Goal: Information Seeking & Learning: Learn about a topic

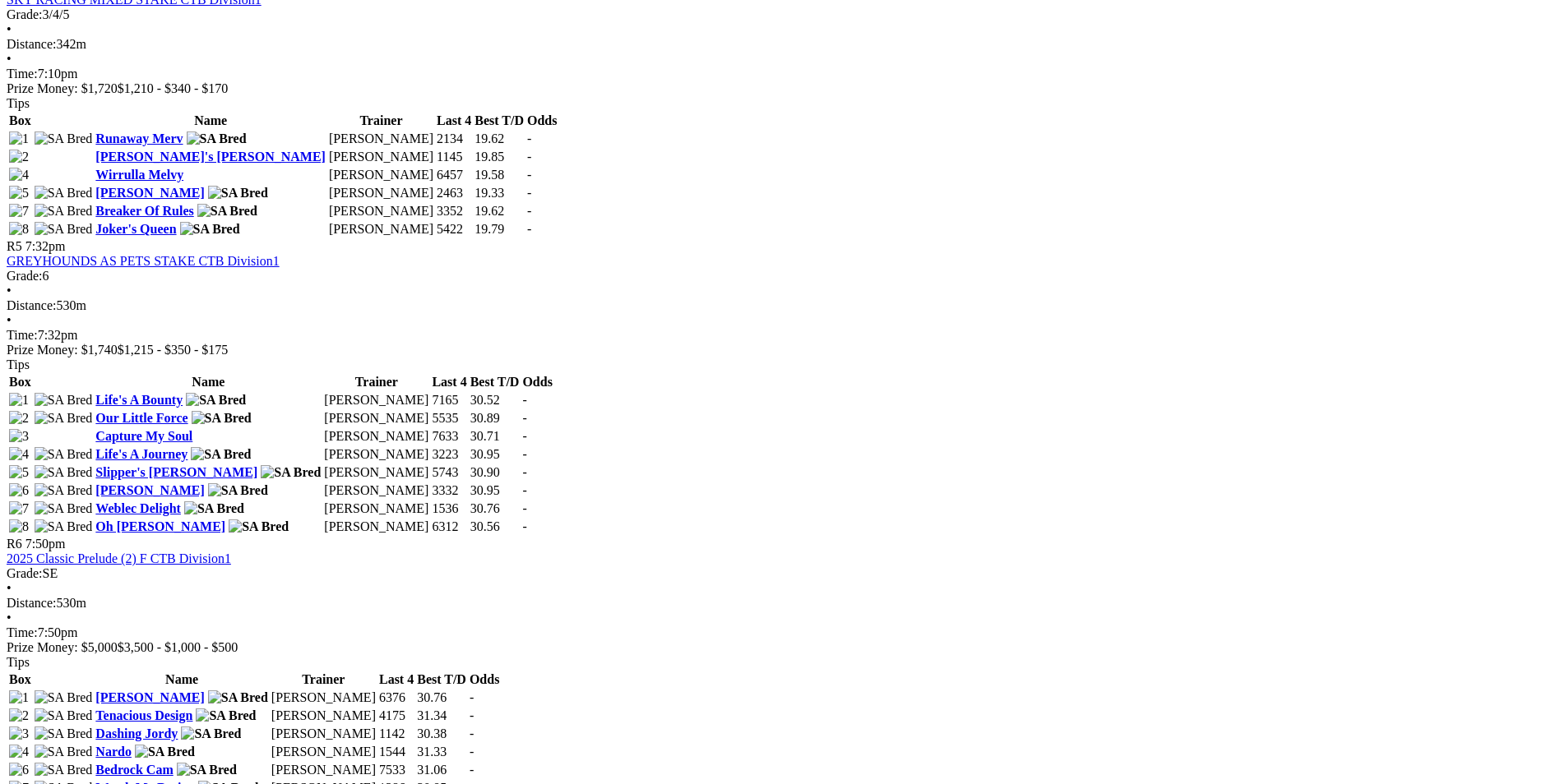
scroll to position [1726, 0]
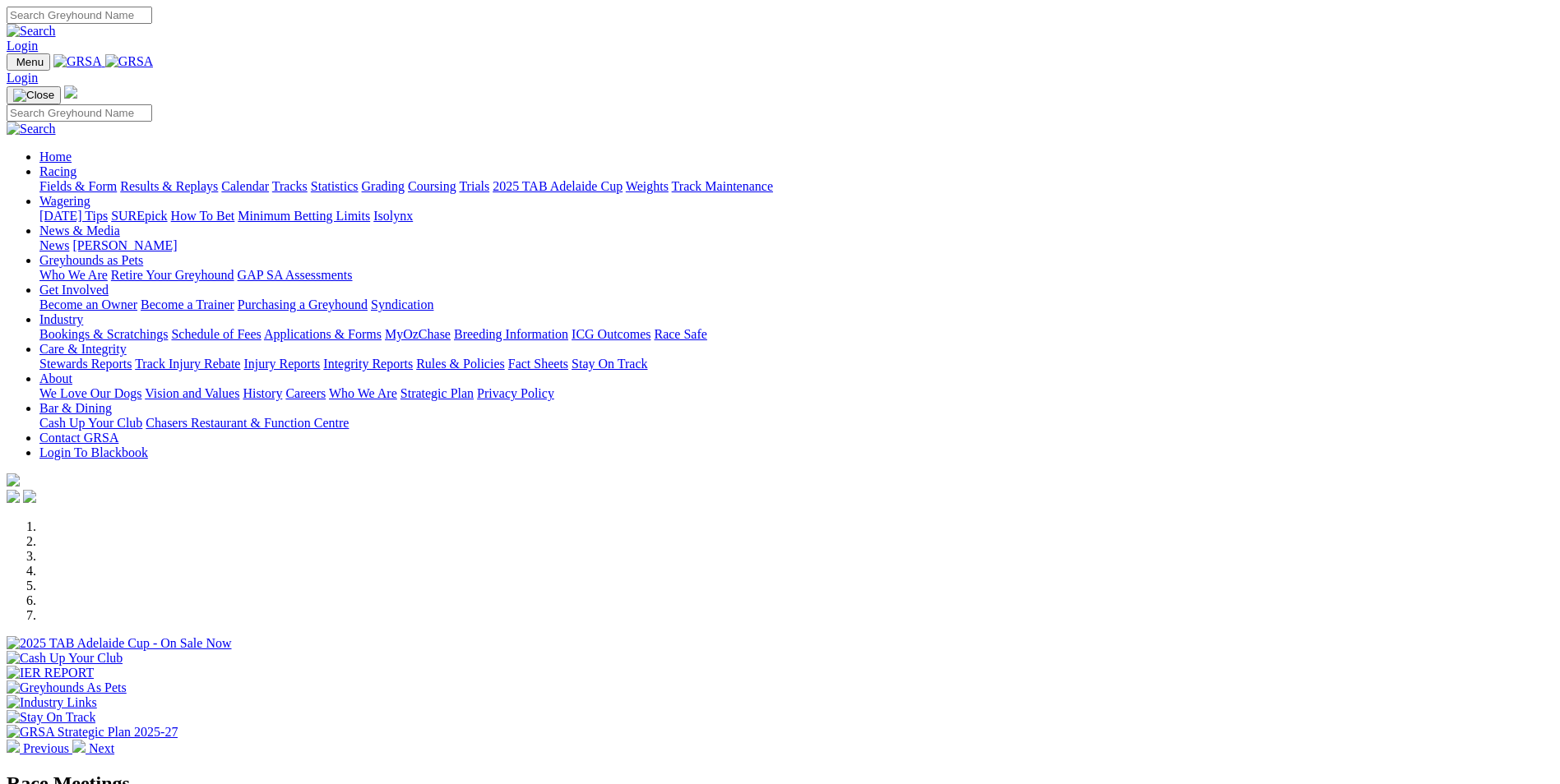
scroll to position [411, 0]
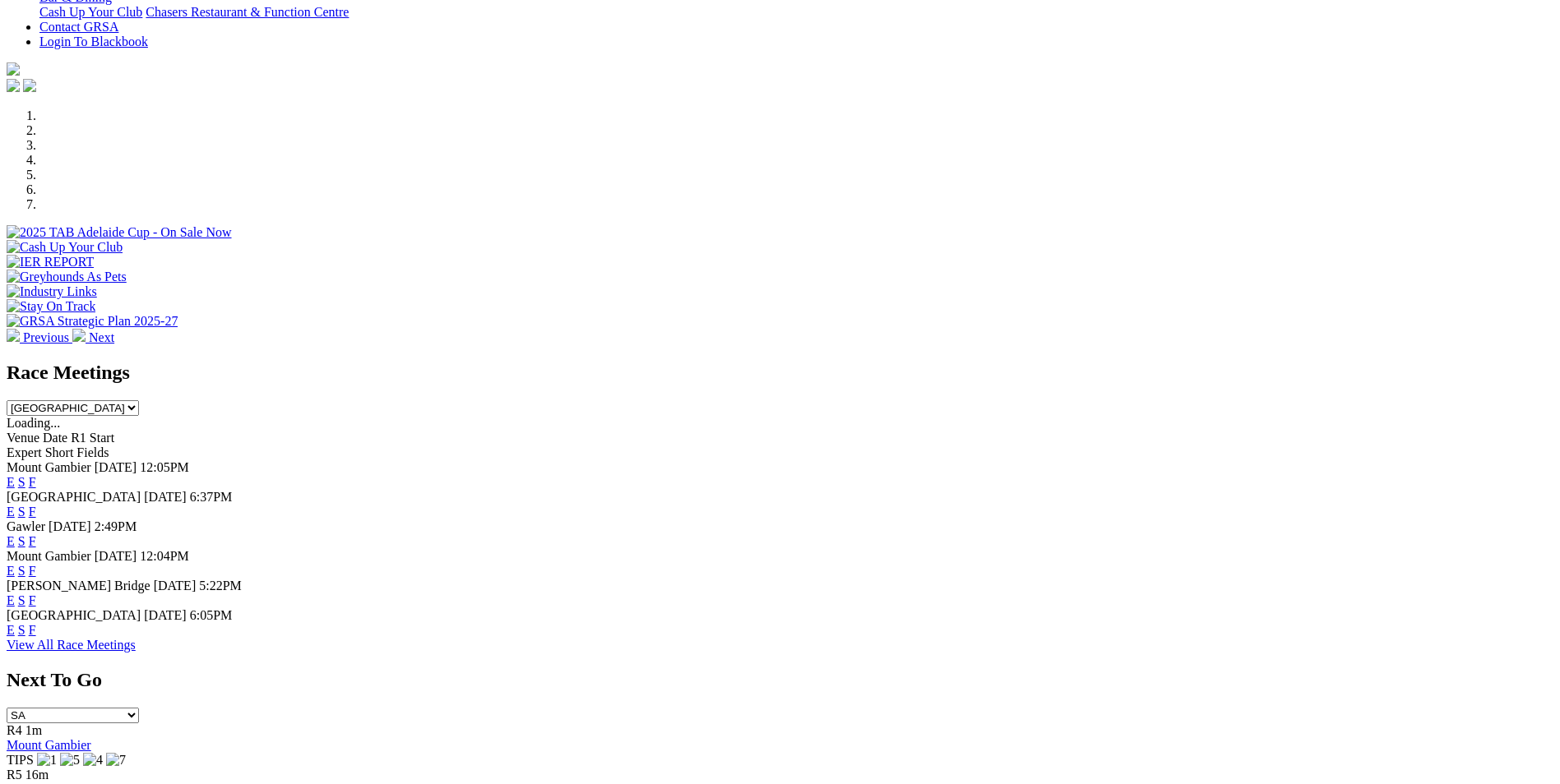
click at [36, 535] on link "F" at bounding box center [32, 542] width 7 height 14
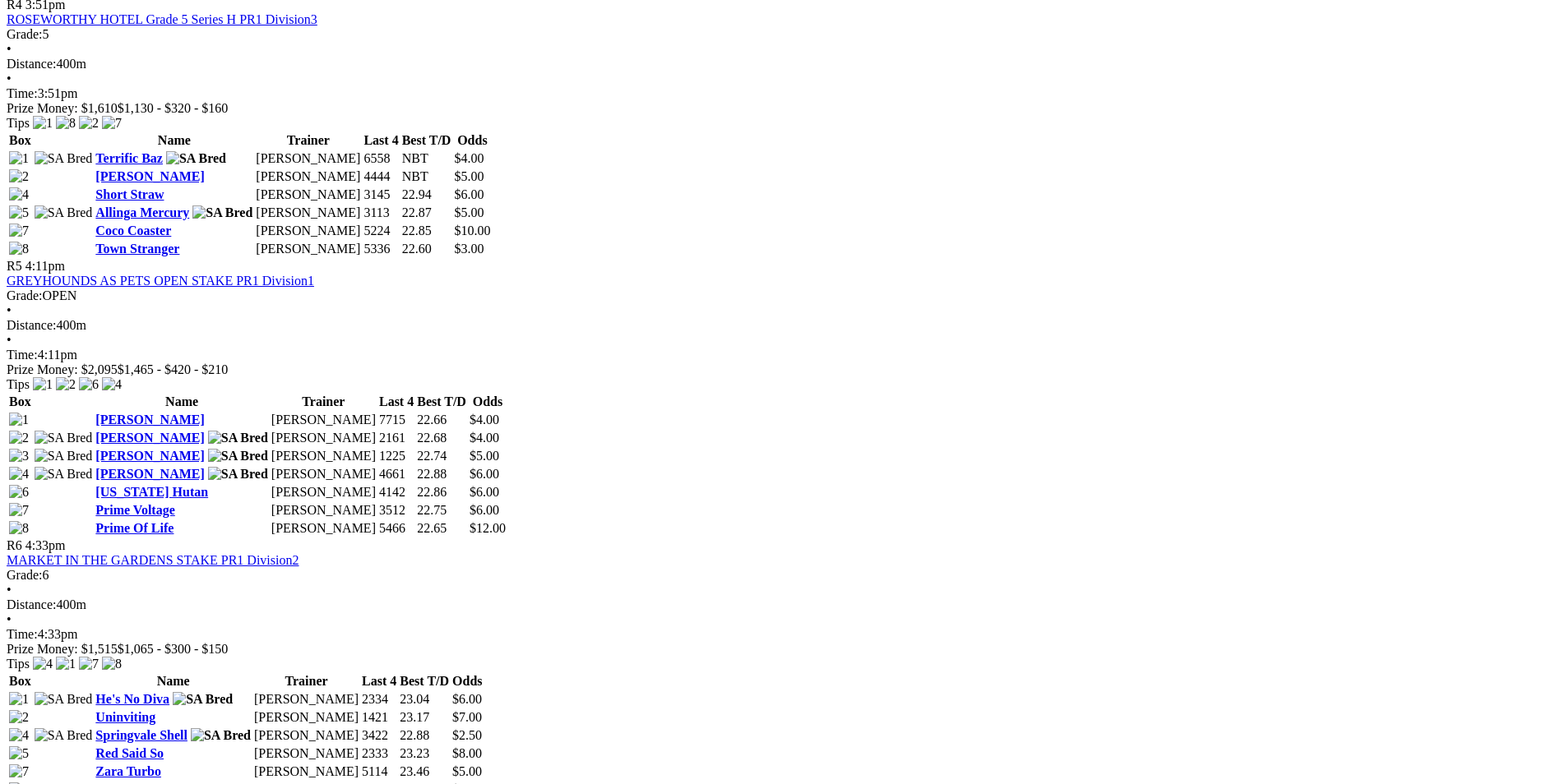
scroll to position [1726, 0]
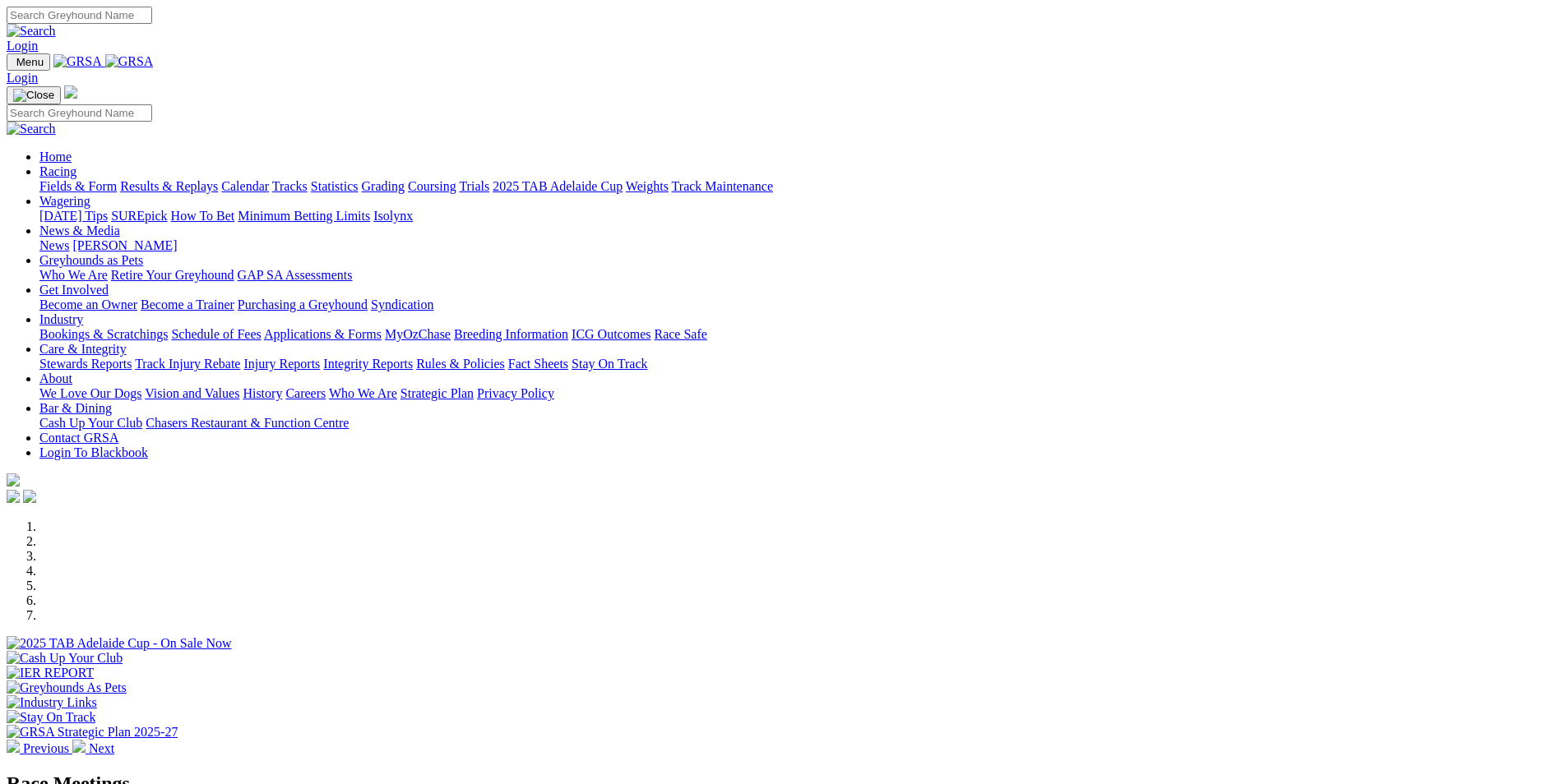
scroll to position [576, 0]
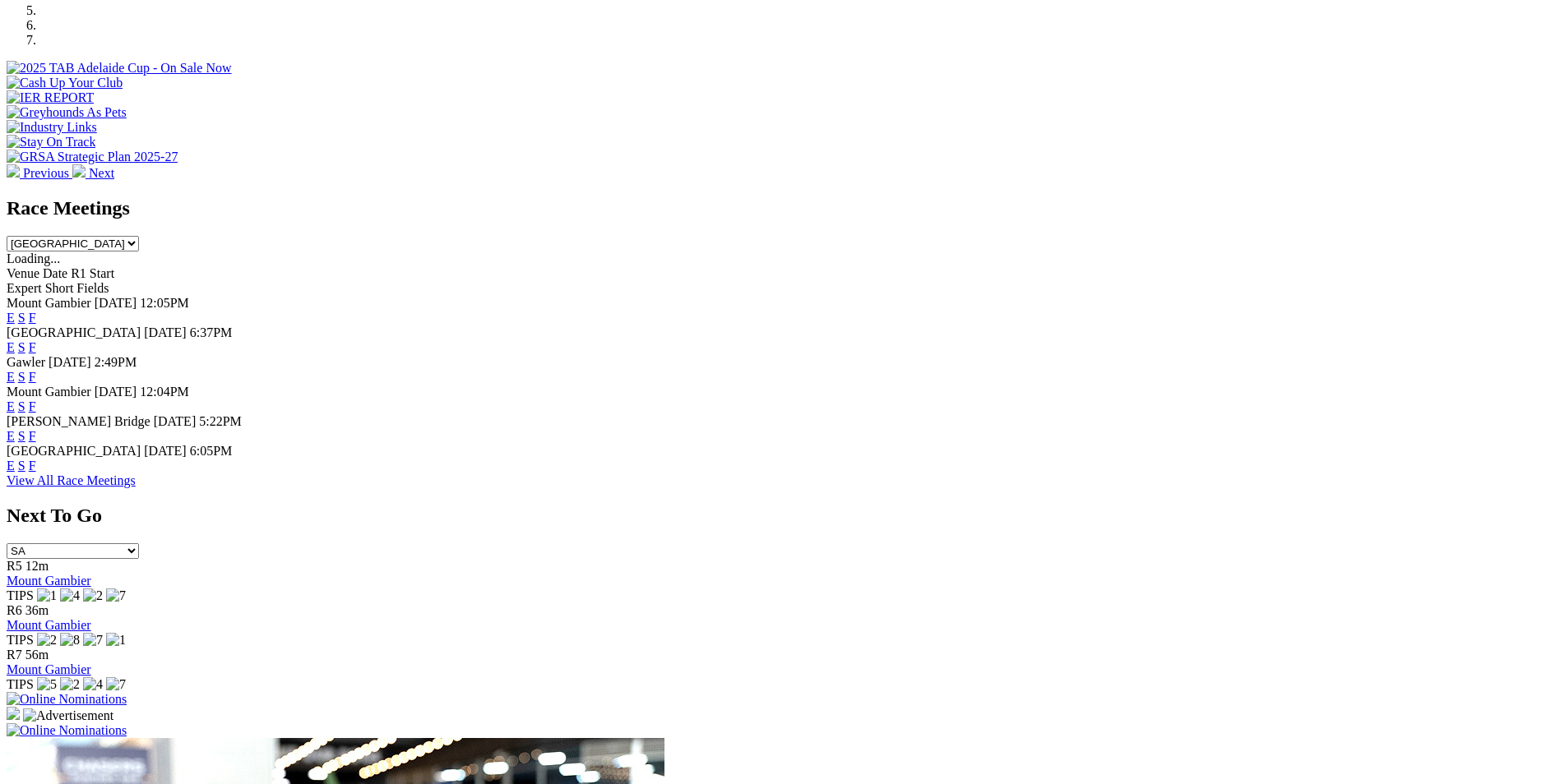
click at [36, 473] on link "F" at bounding box center [32, 466] width 7 height 14
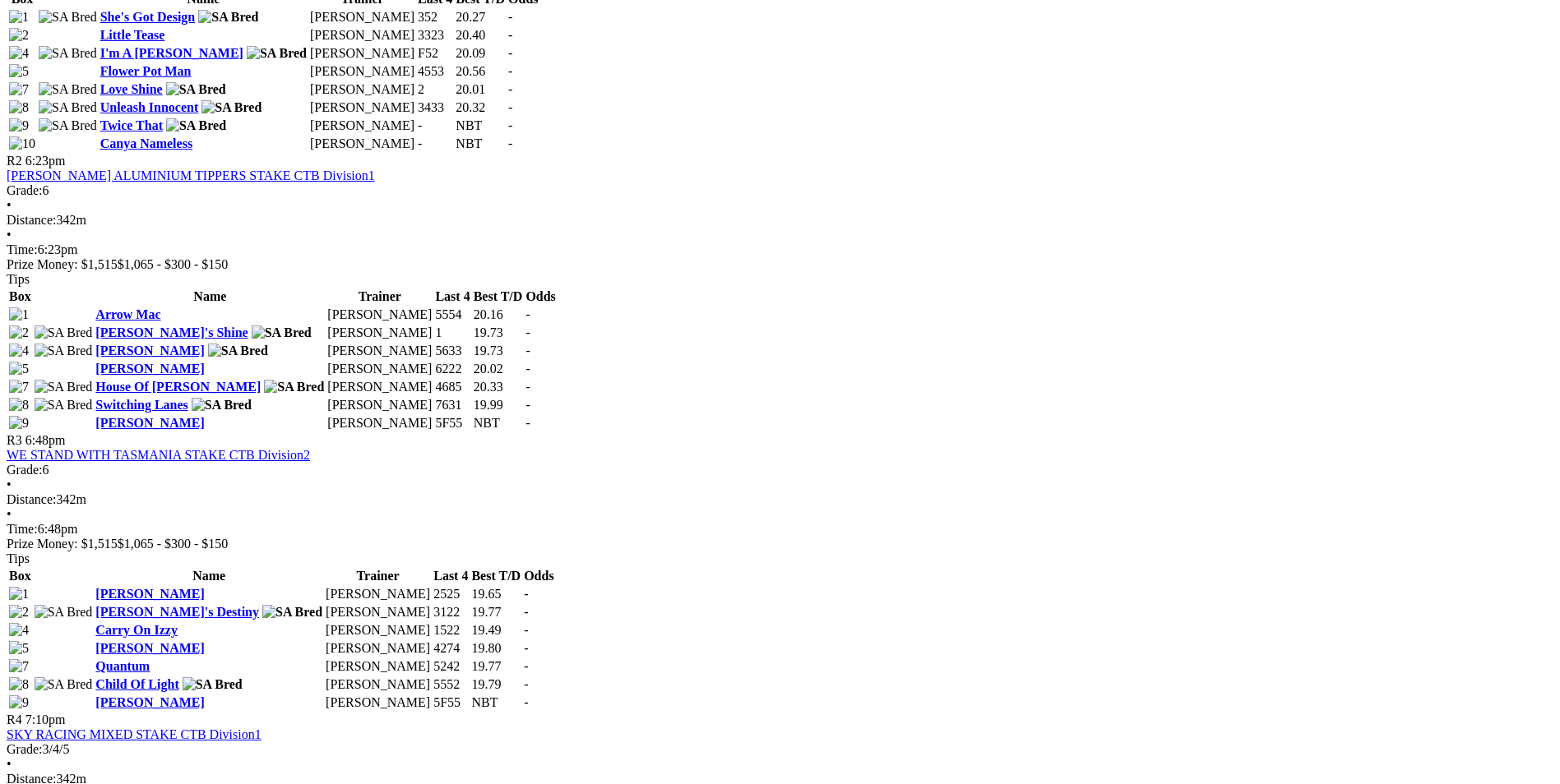
scroll to position [1562, 0]
